Goal: Navigation & Orientation: Find specific page/section

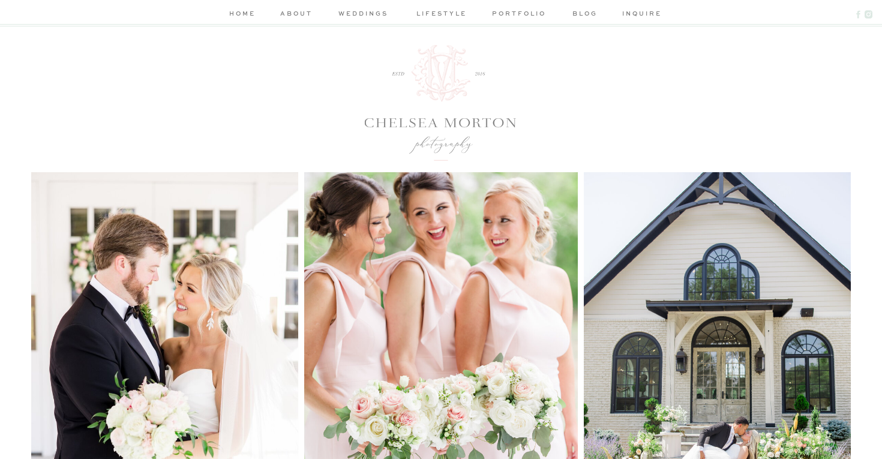
click at [245, 12] on nav "home" at bounding box center [242, 14] width 32 height 13
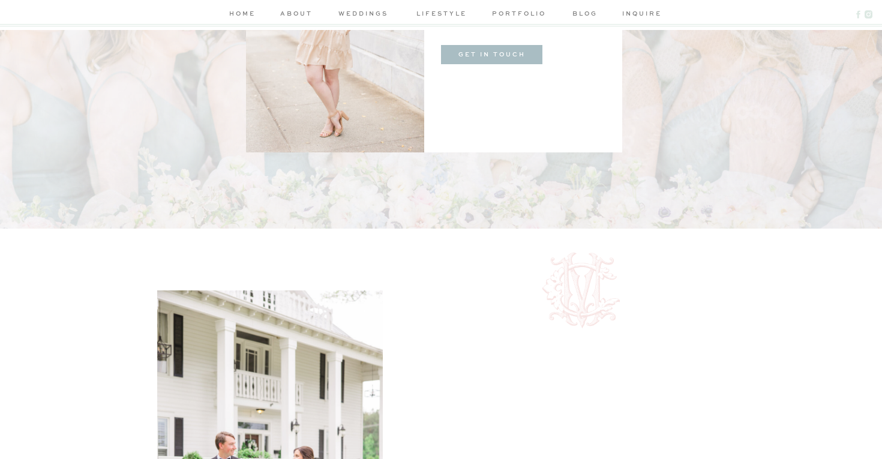
scroll to position [3015, 0]
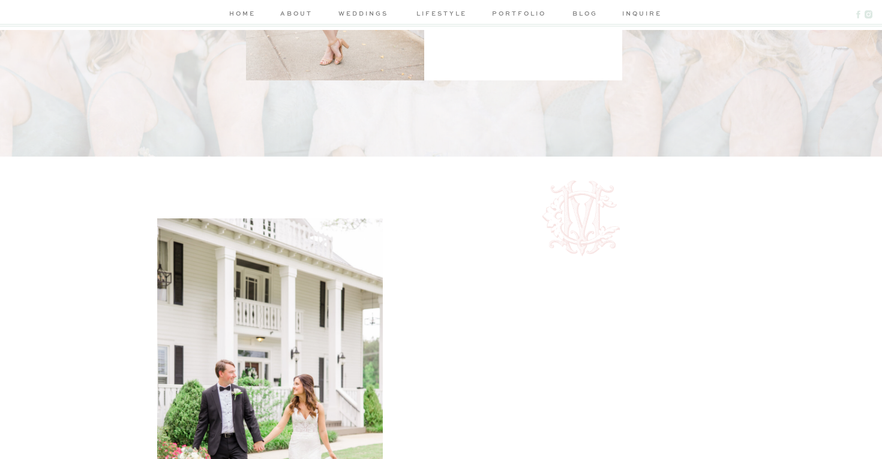
click at [444, 18] on nav "lifestyle" at bounding box center [441, 14] width 57 height 13
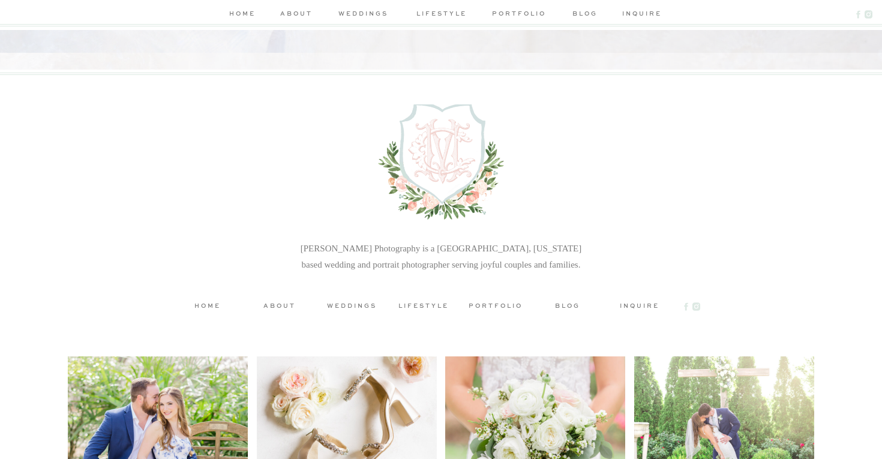
scroll to position [2761, 0]
